Goal: Check status: Check status

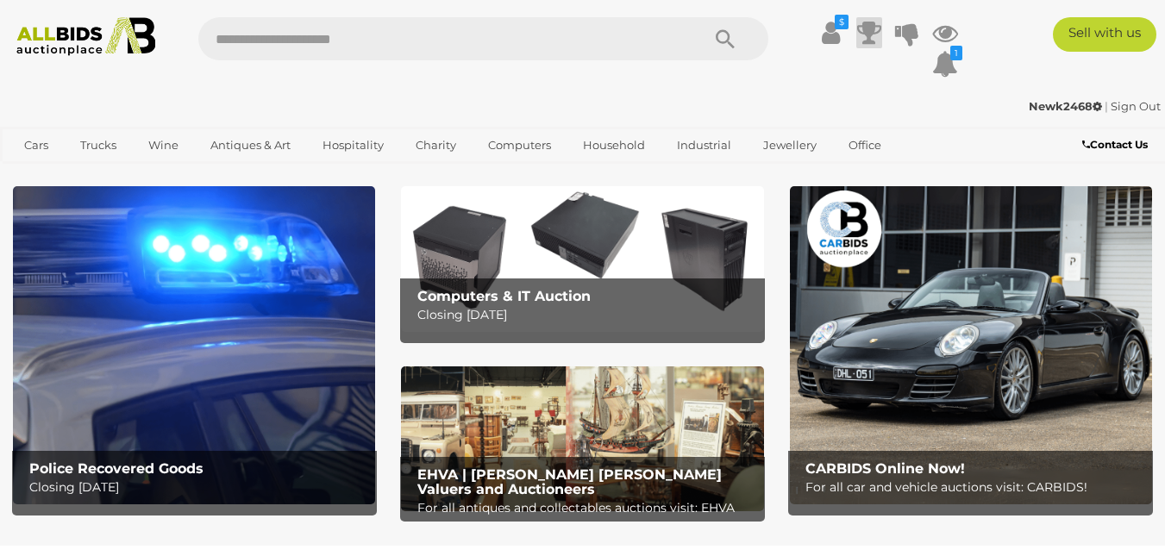
click at [867, 34] on icon at bounding box center [869, 32] width 24 height 31
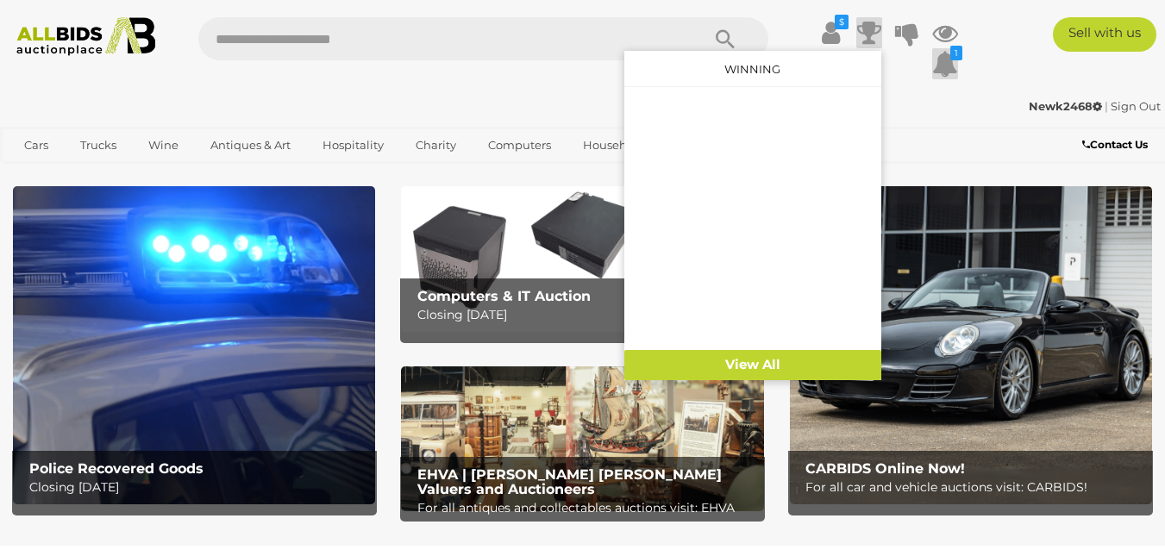
click at [940, 66] on icon at bounding box center [945, 63] width 26 height 31
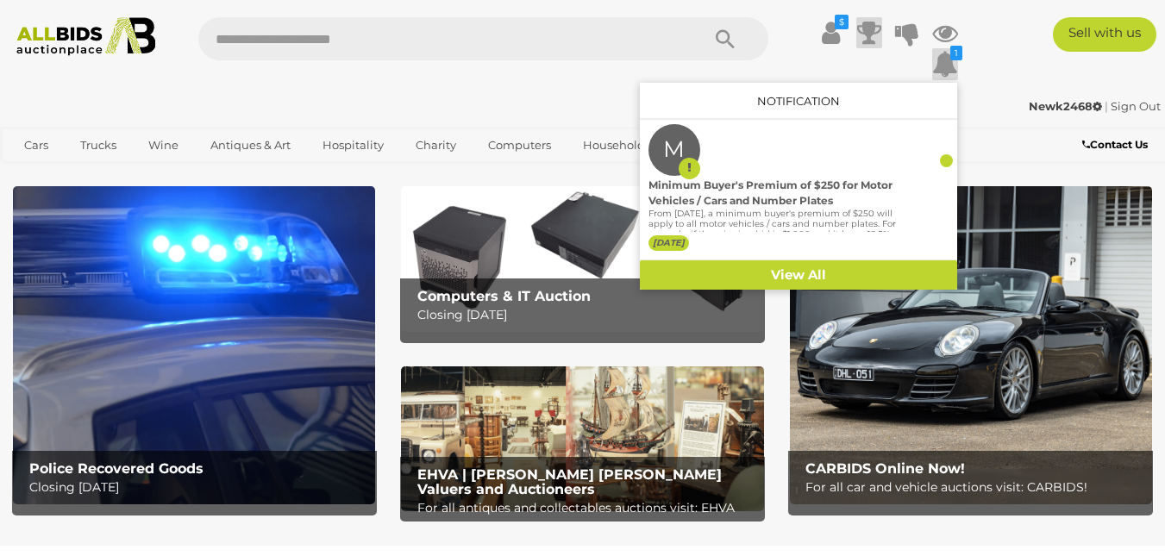
click at [863, 34] on icon at bounding box center [869, 32] width 24 height 31
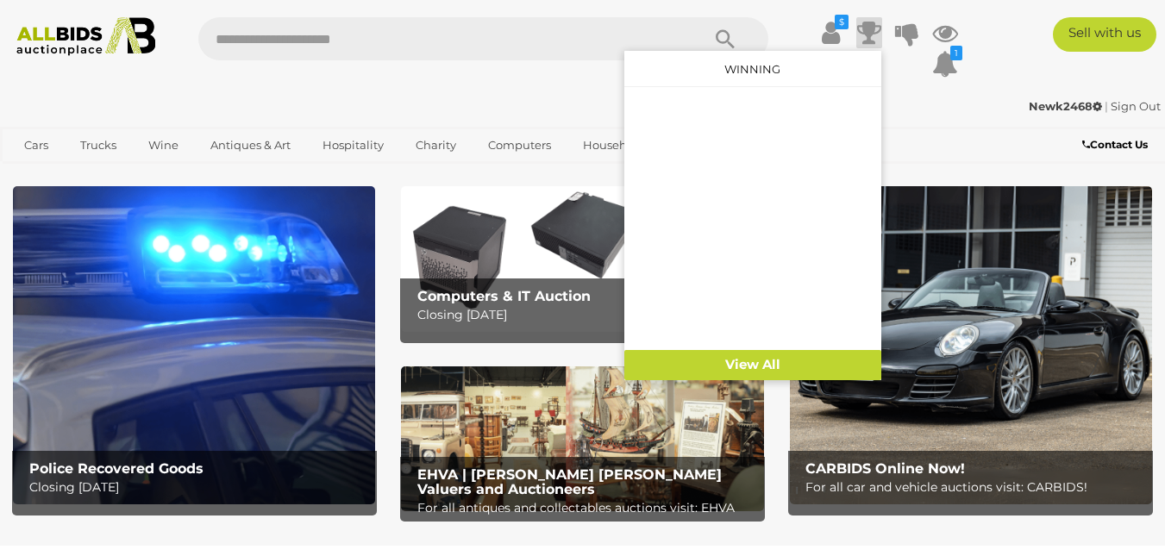
click at [521, 15] on div "$ Transaction History" at bounding box center [582, 46] width 1165 height 92
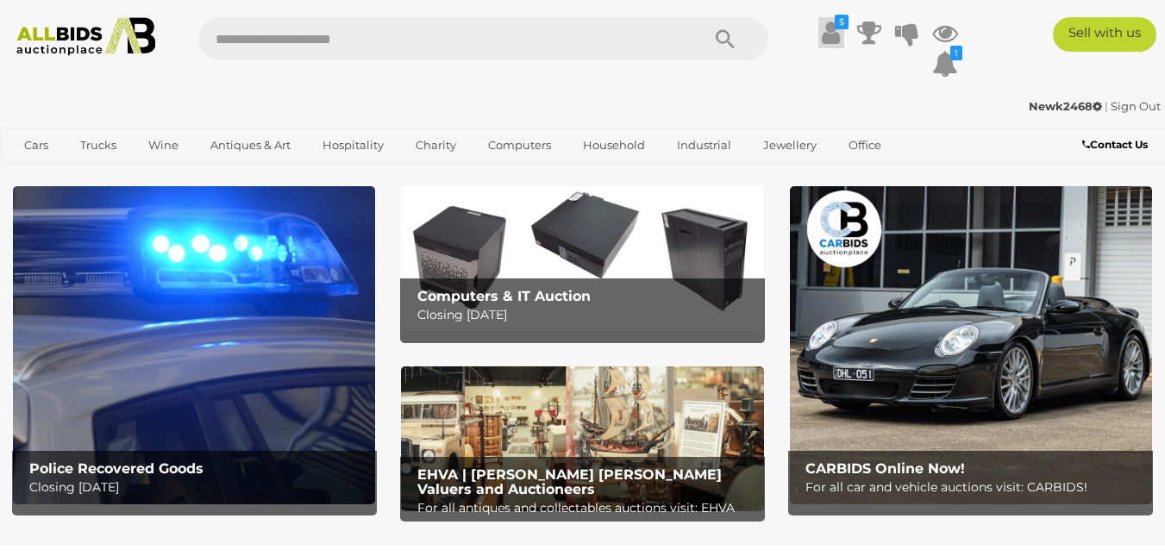
click at [833, 32] on icon at bounding box center [831, 32] width 18 height 31
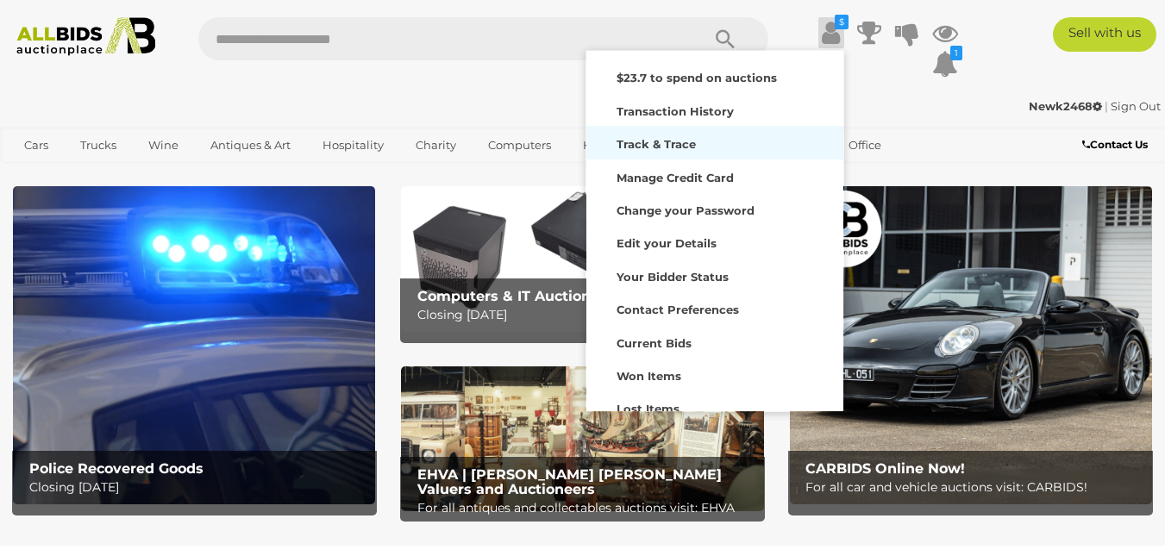
click at [647, 144] on strong "Track & Trace" at bounding box center [655, 144] width 79 height 14
